Goal: Information Seeking & Learning: Compare options

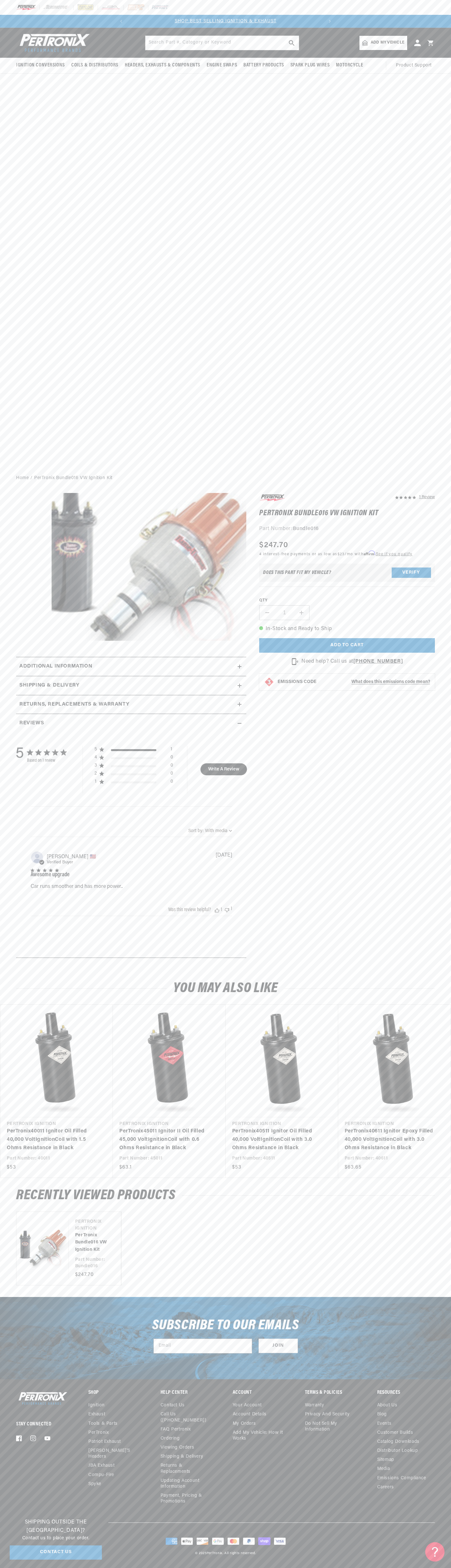
click at [41, 21] on slideshow-component "SHOP BEST SELLING IGNITION & EXHAUST FREE SHIPPING ON ORDERS OVER $109" at bounding box center [225, 21] width 451 height 13
click at [435, 1474] on div "Stay Connected Facebook Instagram YouTube Shop Ignition Exhaust" at bounding box center [225, 1456] width 451 height 132
click at [224, 1568] on html "Skip to content Your cart Your cart is empty Get the right parts the first time…" at bounding box center [225, 784] width 451 height 1568
click at [10, 1152] on link "PerTronix 40011 Ignitor Oil Filled 40,000 Volt Ignition Coil with 1.5 Ohms Resi…" at bounding box center [53, 1139] width 93 height 25
